Goal: Find specific page/section: Find specific page/section

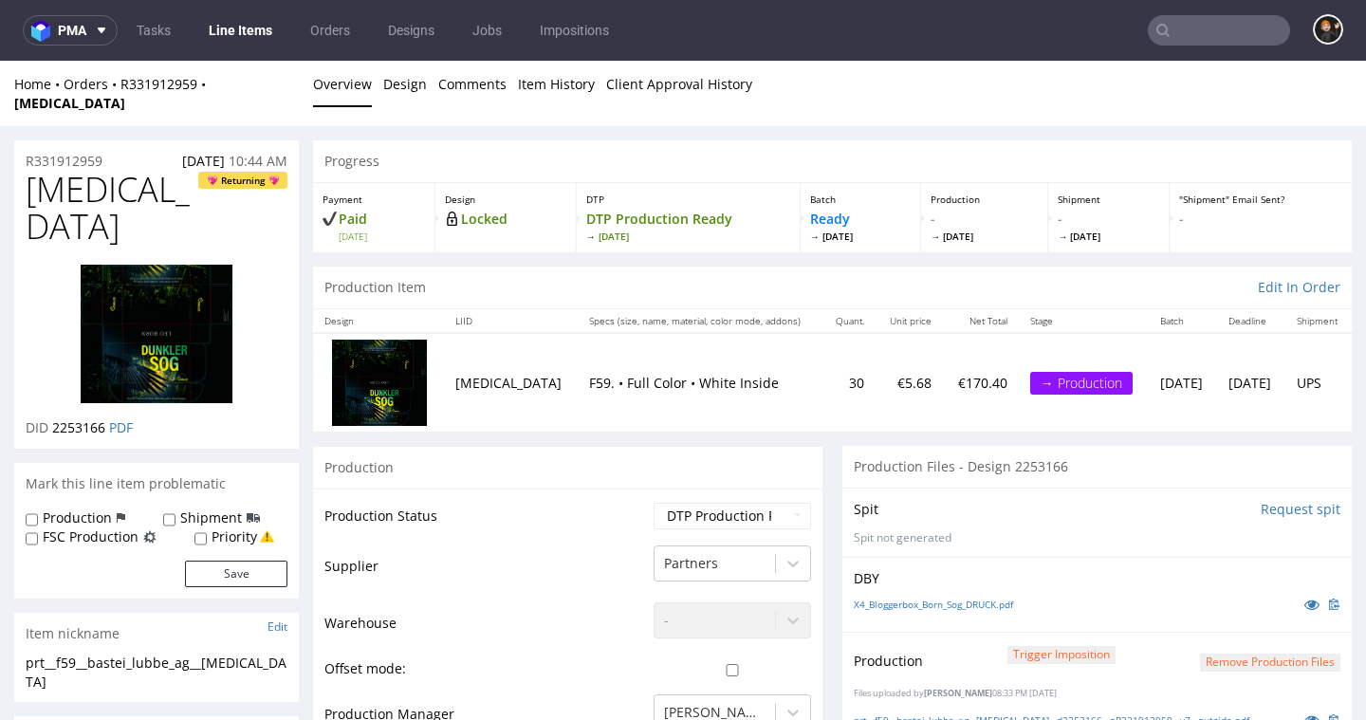
click at [255, 15] on link "Line Items" at bounding box center [240, 30] width 86 height 30
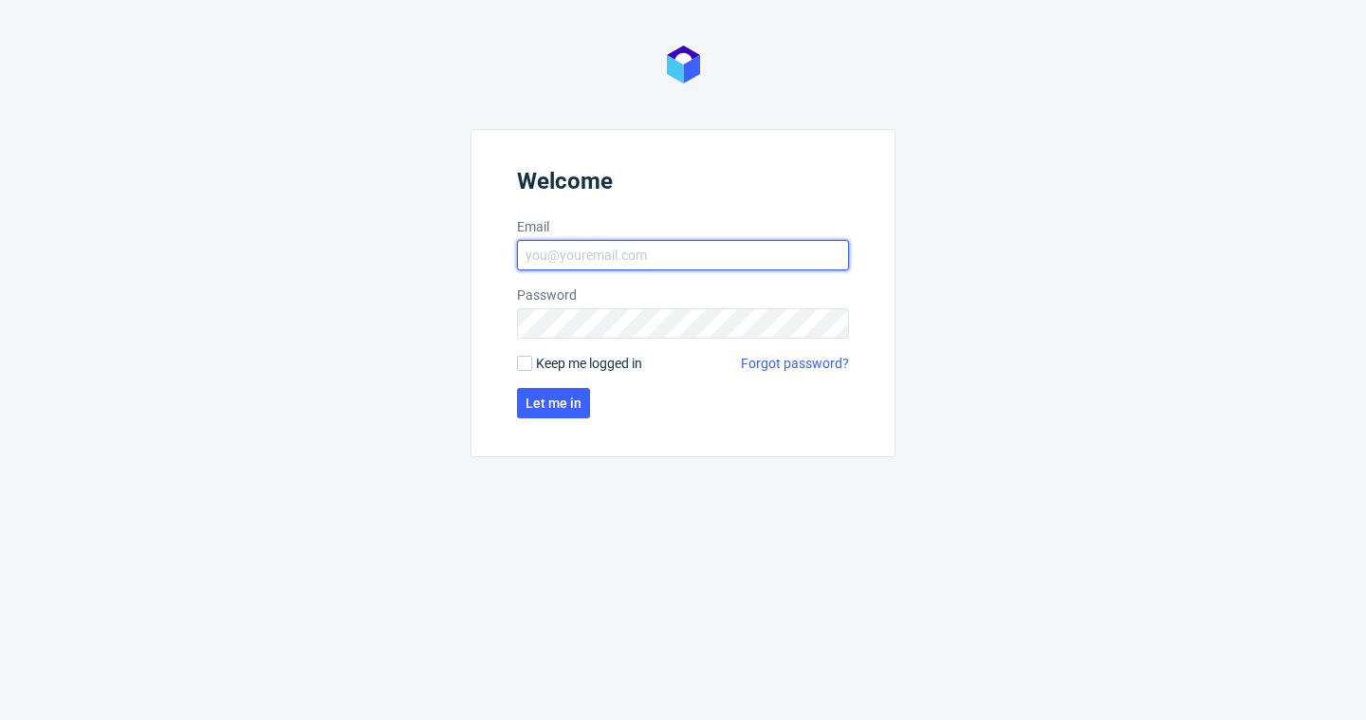
type input "[EMAIL_ADDRESS][DOMAIN_NAME]"
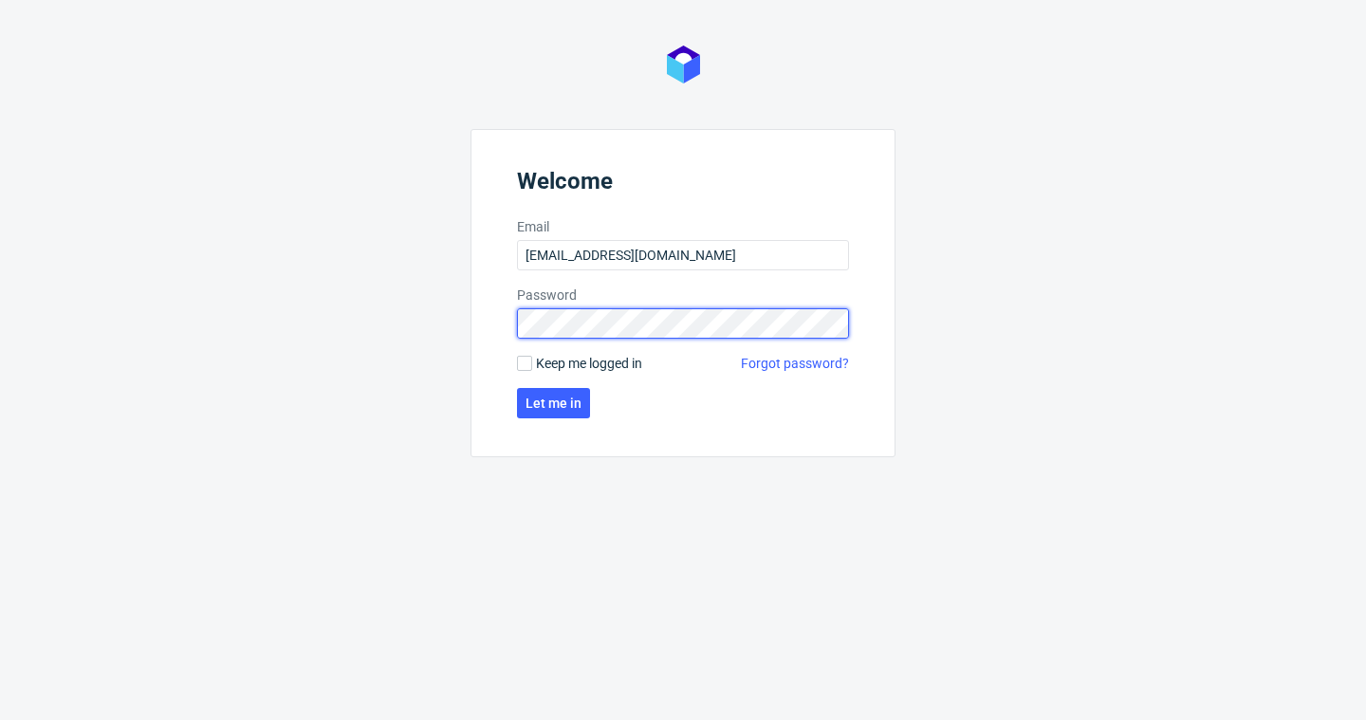
click at [552, 403] on button "Let me in" at bounding box center [553, 403] width 73 height 30
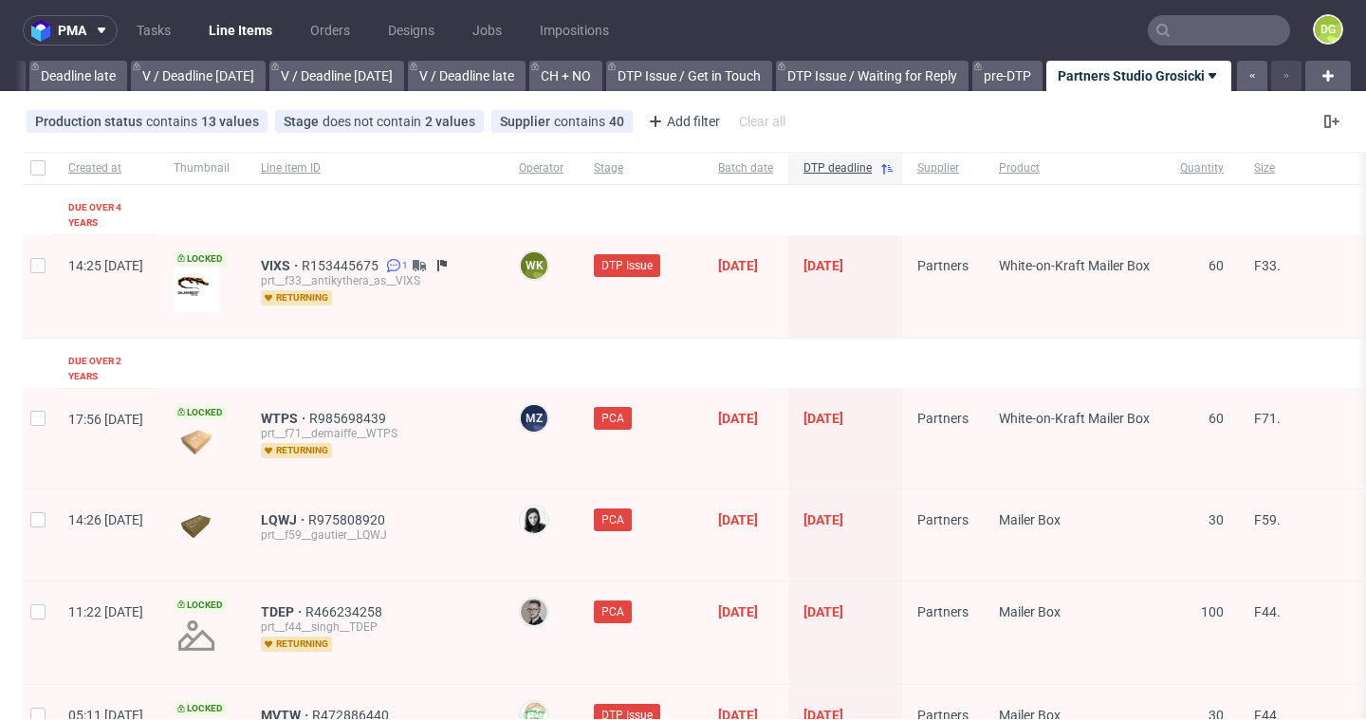
scroll to position [3068, 0]
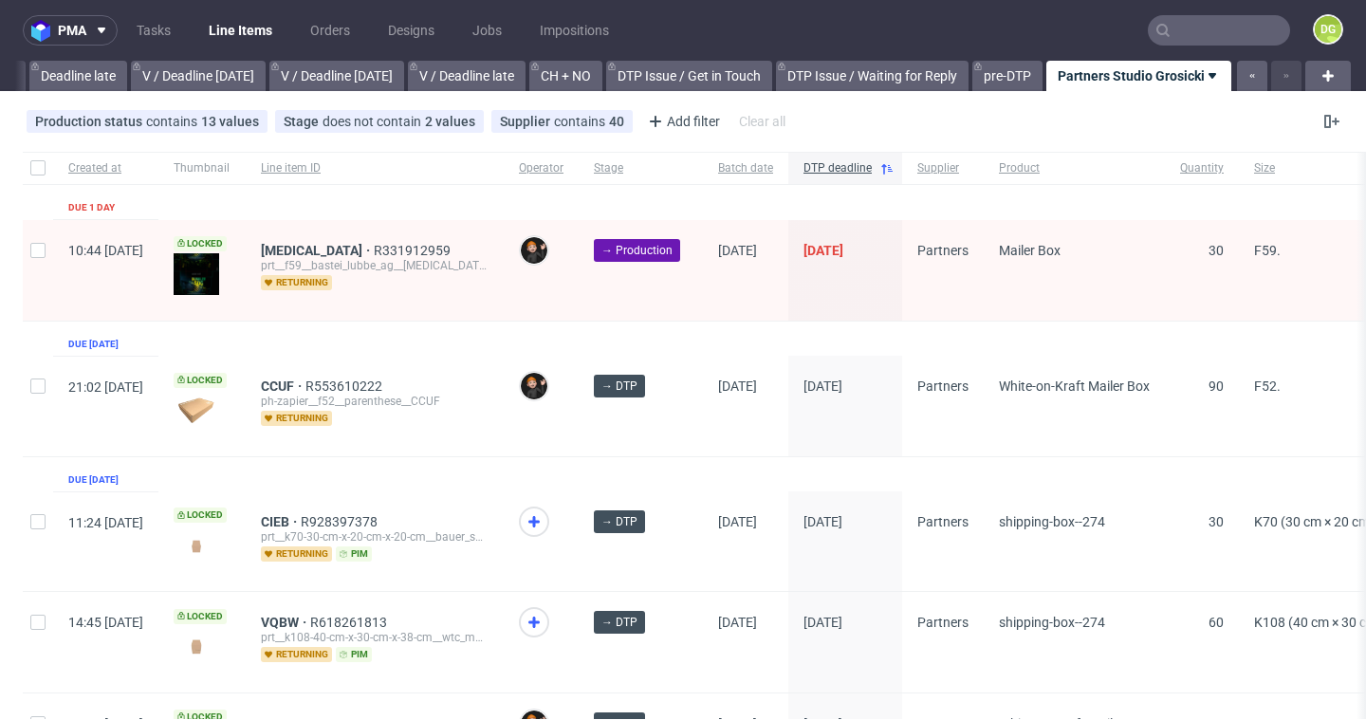
scroll to position [2679, 0]
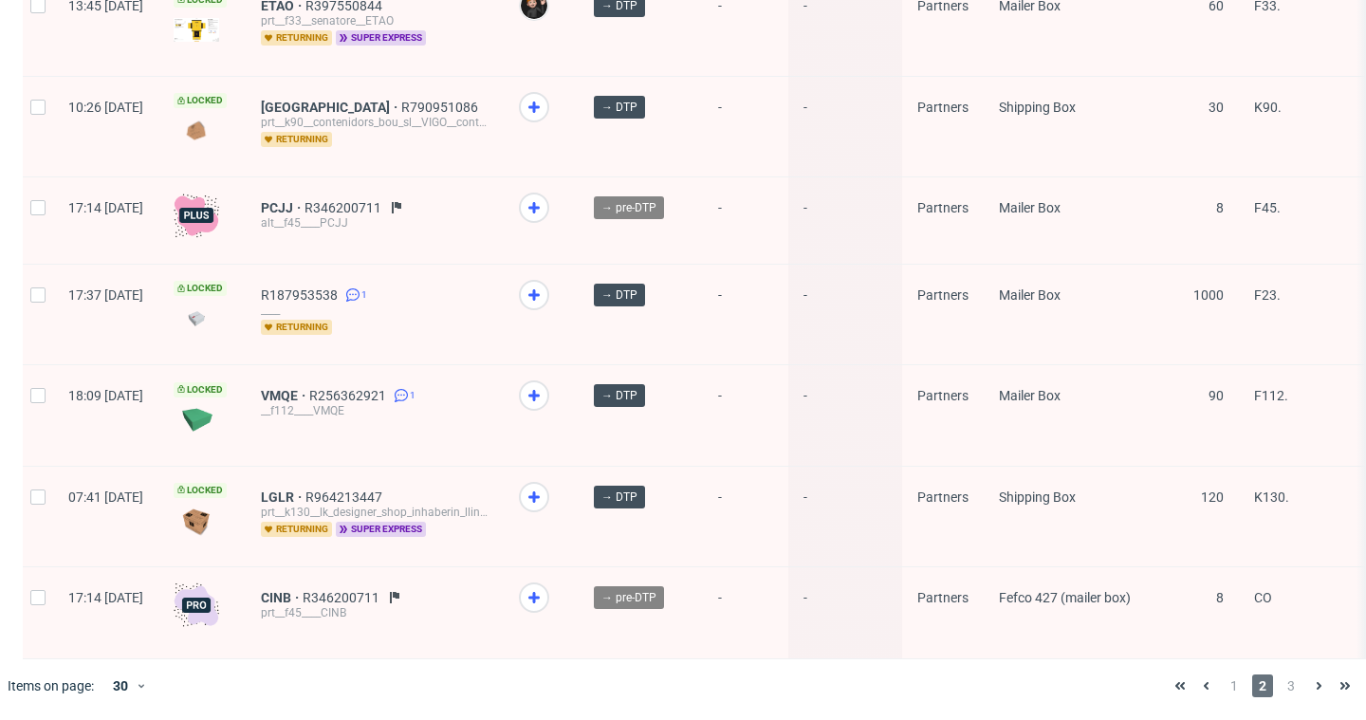
click at [1227, 698] on div "1 2 3" at bounding box center [1262, 685] width 207 height 53
click at [1224, 692] on span "1" at bounding box center [1234, 685] width 21 height 23
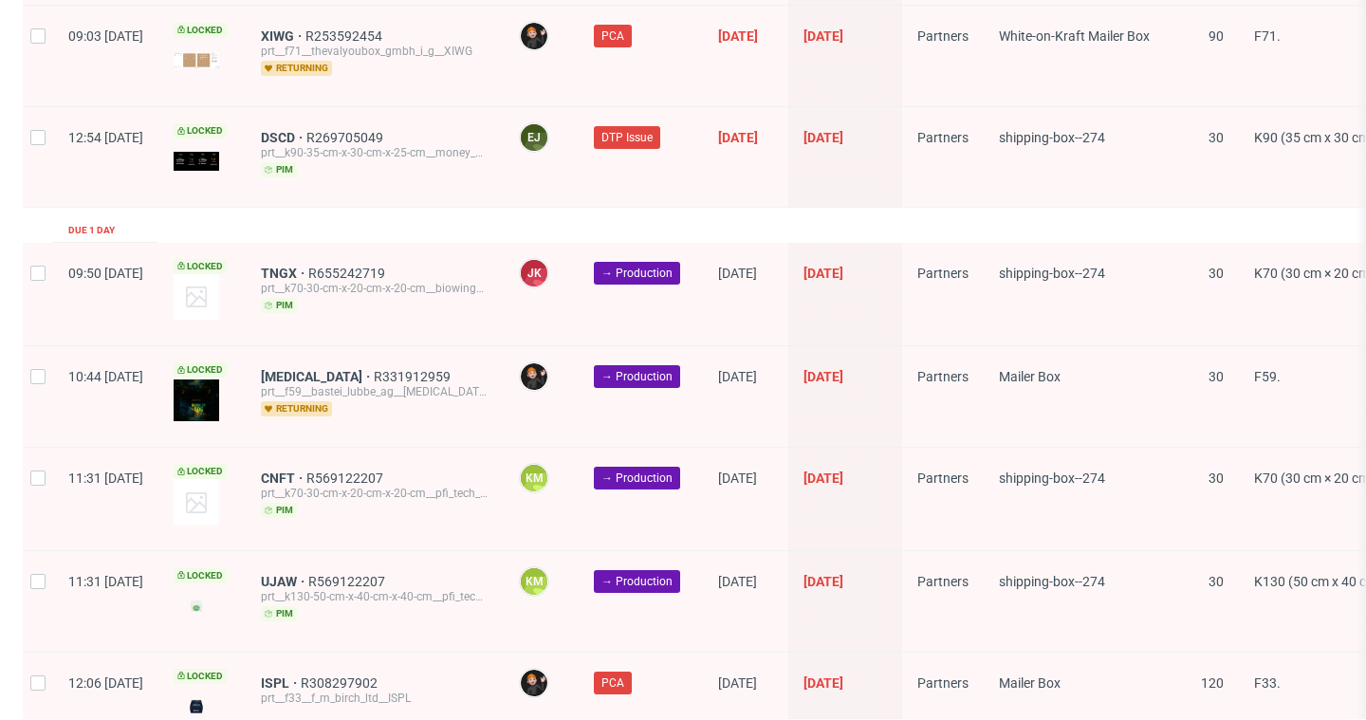
scroll to position [3068, 0]
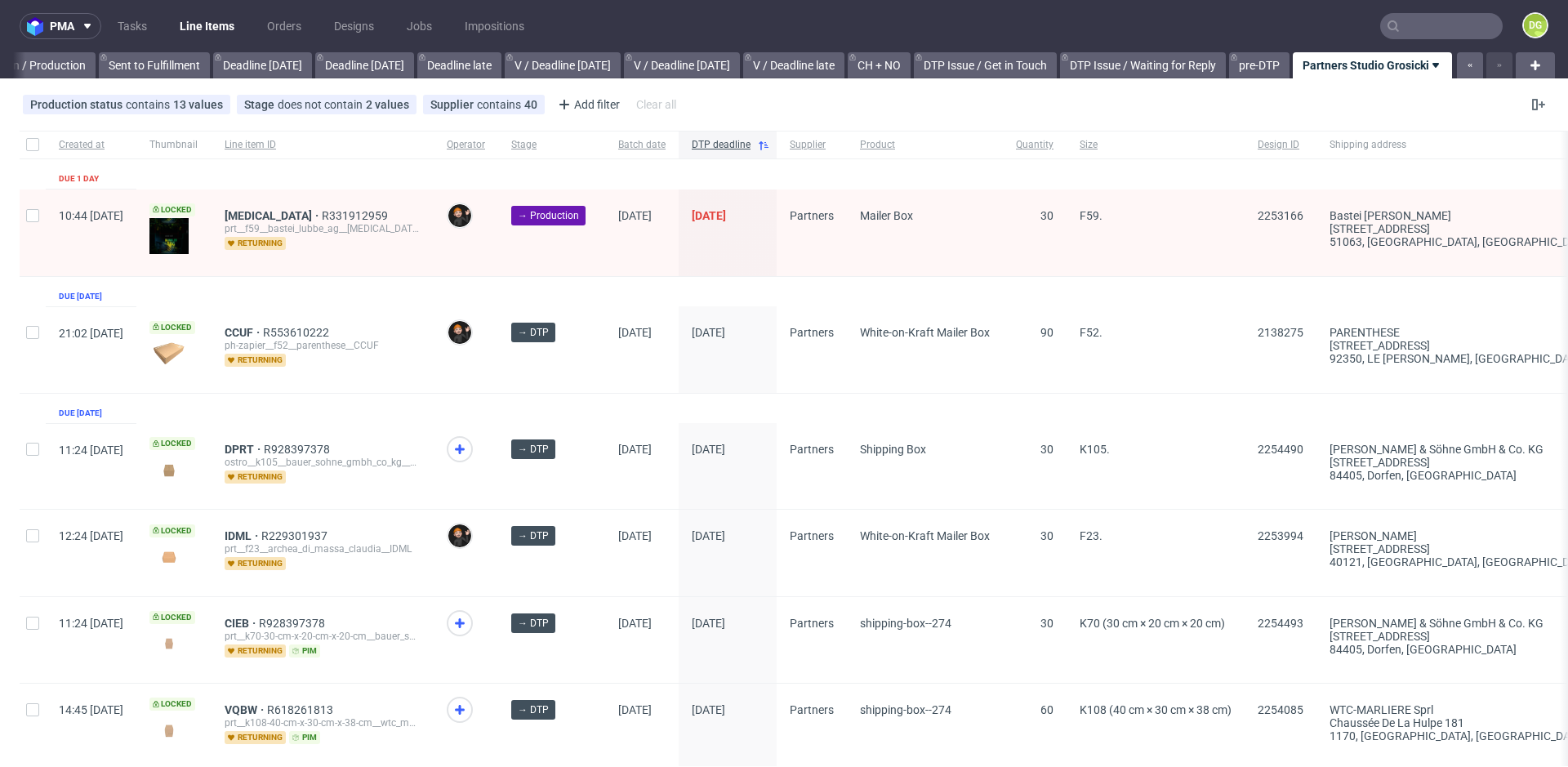
scroll to position [0, 1576]
